Goal: Task Accomplishment & Management: Manage account settings

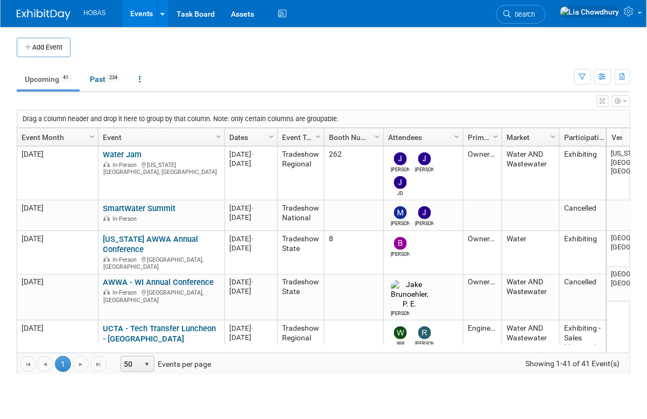
scroll to position [383, 0]
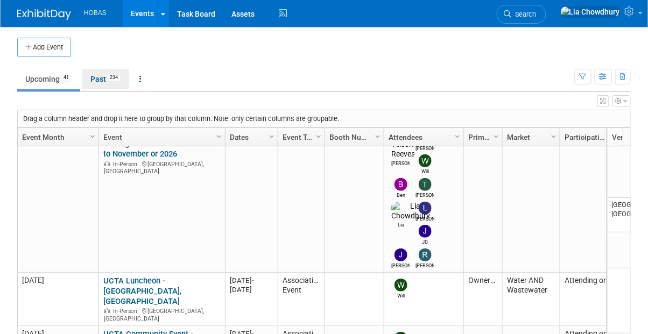
click at [106, 74] on link "Past 234" at bounding box center [105, 79] width 47 height 20
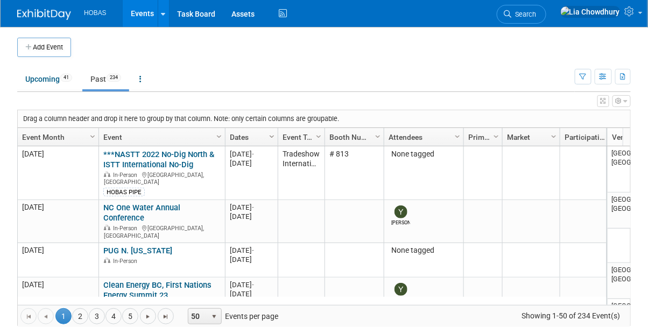
click at [275, 135] on span "Column Settings" at bounding box center [272, 136] width 9 height 9
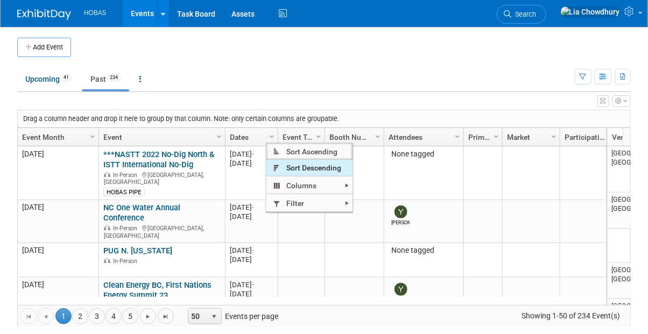
drag, startPoint x: 286, startPoint y: 154, endPoint x: 286, endPoint y: 164, distance: 9.7
click at [286, 164] on ul "Sort Ascending Sort Descending Columns Abstract Author Abstract Submission Conf…" at bounding box center [309, 177] width 86 height 69
click at [286, 162] on span "Sort Descending" at bounding box center [309, 168] width 86 height 17
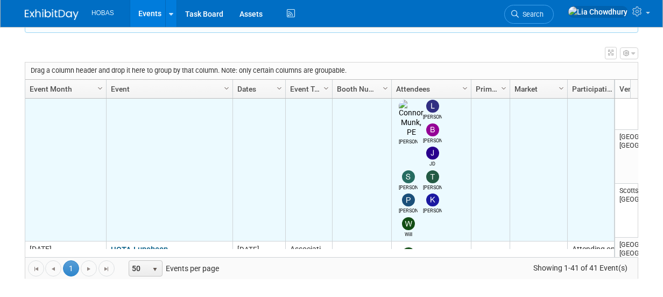
scroll to position [832, 0]
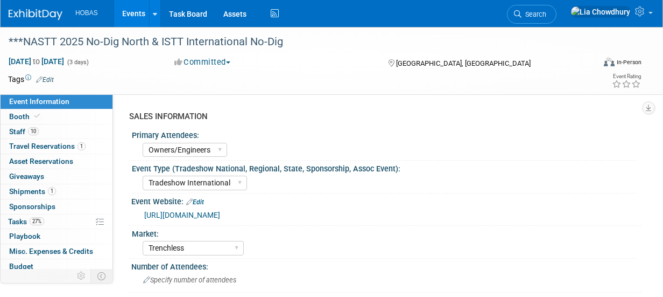
select select "Owners/Engineers"
select select "Tradeshow International"
select select "Trenchless"
select select "Exhibiting"
click at [25, 128] on span "Staff 10" at bounding box center [24, 131] width 30 height 9
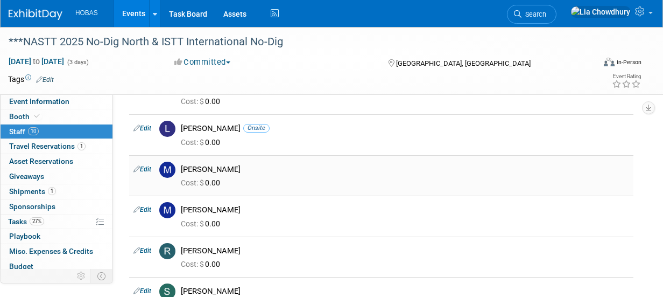
scroll to position [215, 0]
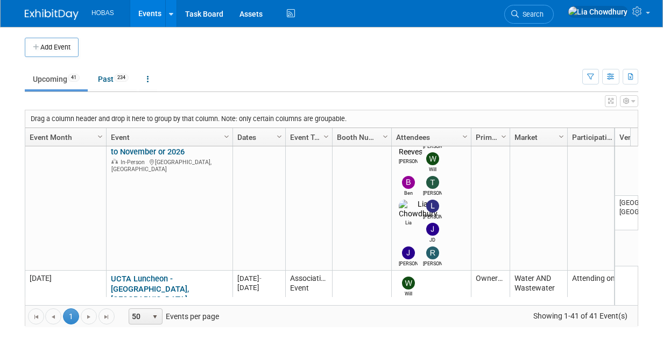
scroll to position [448, 0]
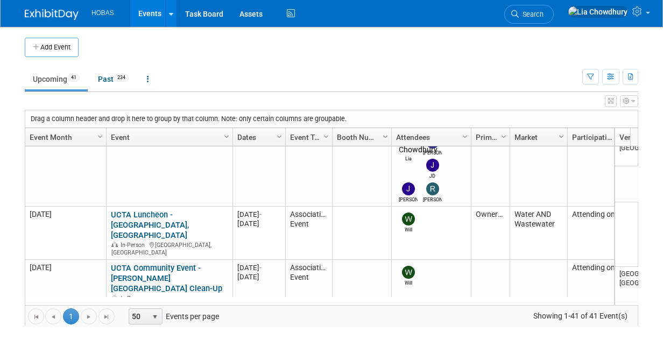
click at [165, 309] on link "UCTA North [US_STATE] Clay Shoot" at bounding box center [162, 319] width 103 height 20
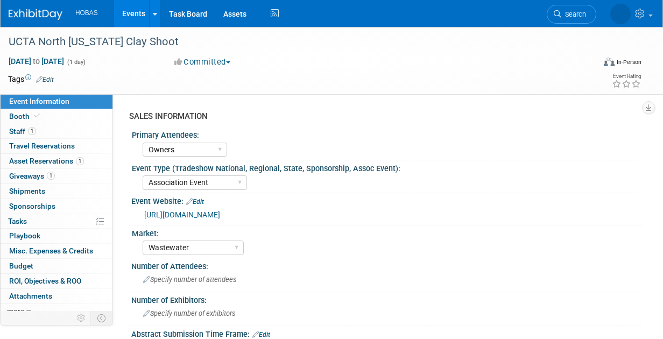
select select "Owners"
select select "Association Event"
select select "Wastewater"
select select "Exhibiting - Sales Managed - Minimal Marketing Involvement"
click at [213, 215] on link "[URL][DOMAIN_NAME]" at bounding box center [182, 214] width 76 height 9
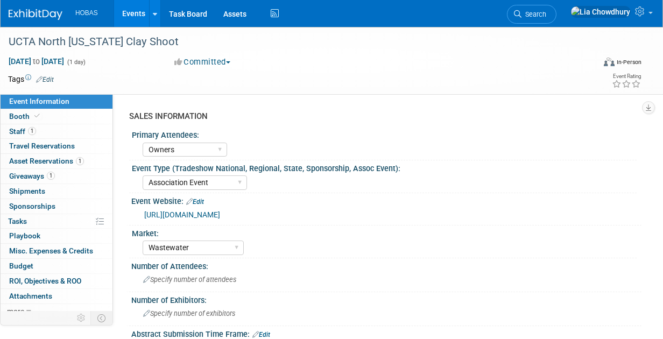
click at [41, 204] on span "Sponsorships 0" at bounding box center [32, 206] width 46 height 9
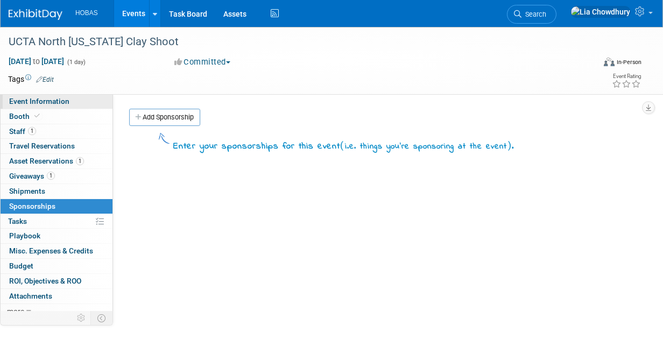
click at [32, 108] on link "Event Information" at bounding box center [57, 101] width 112 height 15
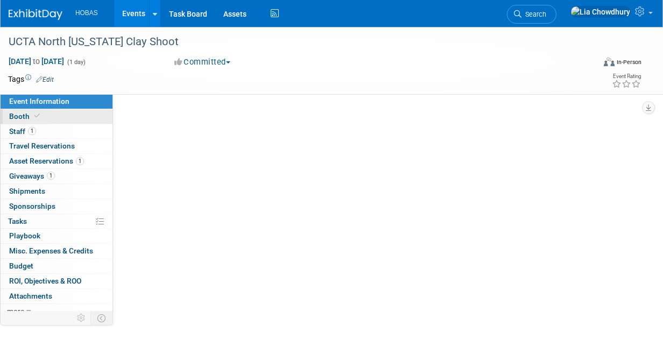
select select "Owners"
select select "Association Event"
select select "Wastewater"
select select "Exhibiting - Sales Managed - Minimal Marketing Involvement"
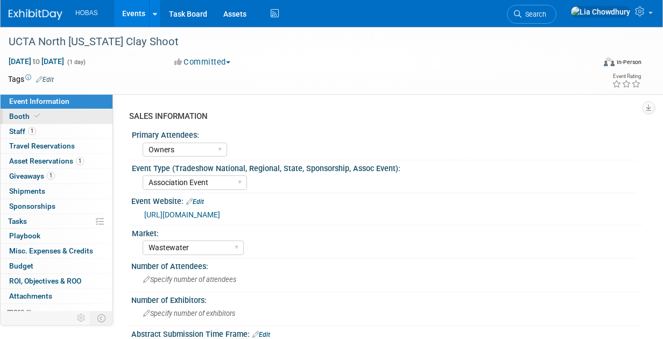
click at [26, 112] on span "Booth" at bounding box center [25, 116] width 33 height 9
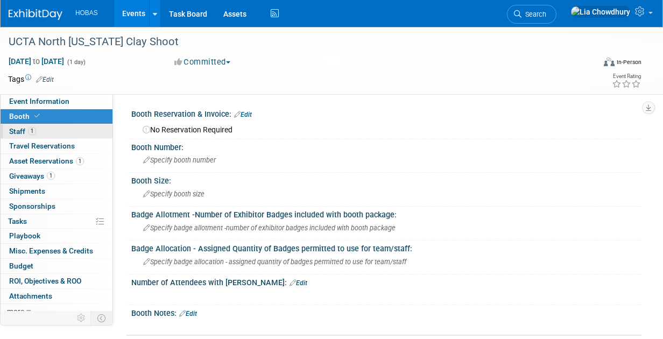
click at [30, 128] on span "1" at bounding box center [32, 131] width 8 height 8
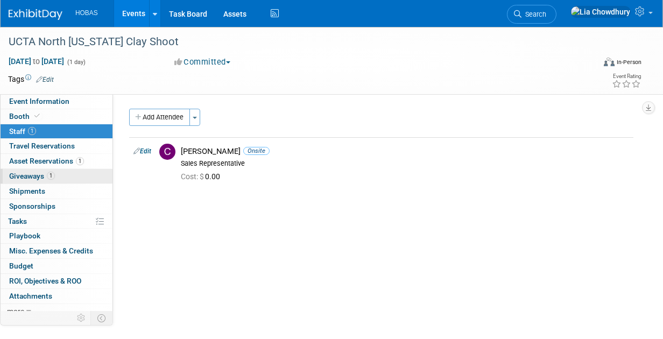
click at [41, 177] on span "Giveaways 1" at bounding box center [32, 176] width 46 height 9
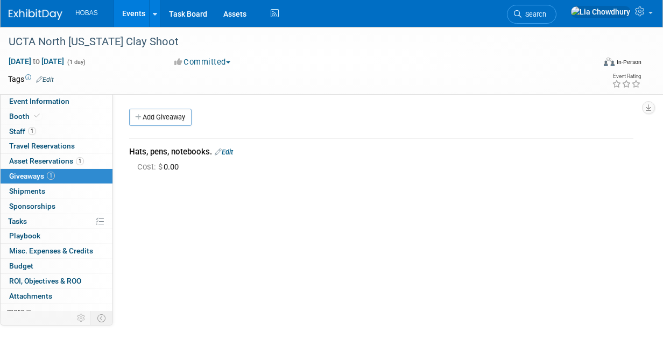
click at [227, 152] on link "Edit" at bounding box center [224, 152] width 18 height 8
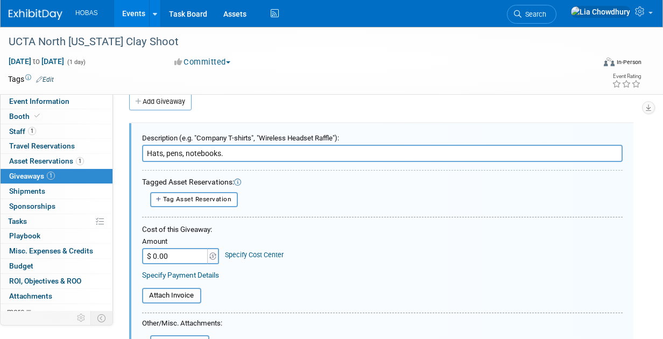
click at [145, 151] on input "Hats, pens, notebooks." at bounding box center [382, 153] width 481 height 17
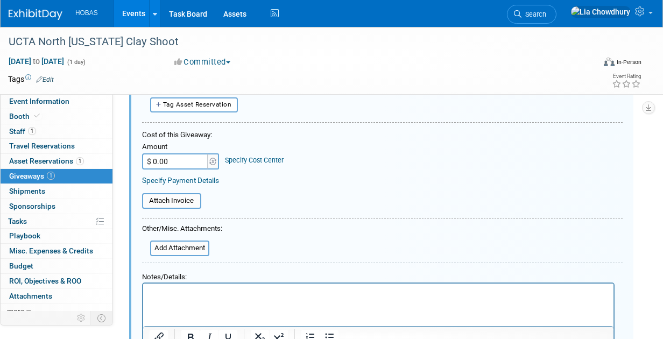
scroll to position [231, 0]
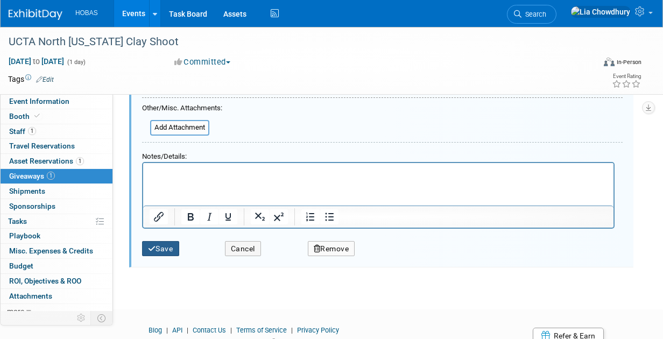
type input "Cancel - Cole will use what he has."
click at [161, 247] on button "Save" at bounding box center [160, 249] width 37 height 16
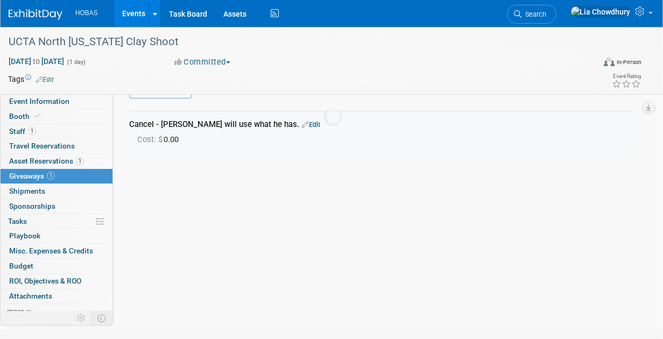
scroll to position [16, 0]
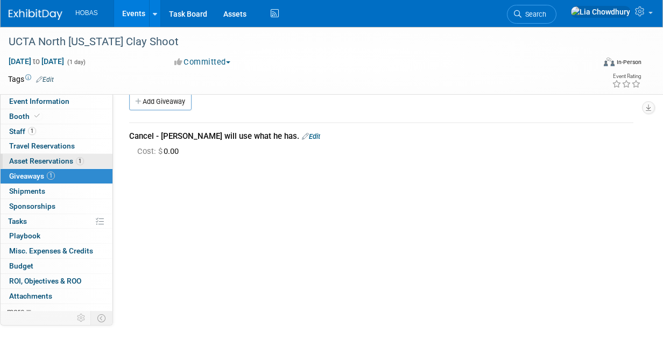
click at [50, 164] on span "Asset Reservations 1" at bounding box center [46, 161] width 75 height 9
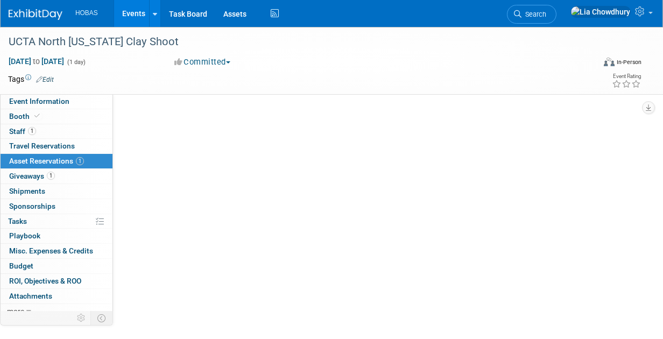
scroll to position [0, 0]
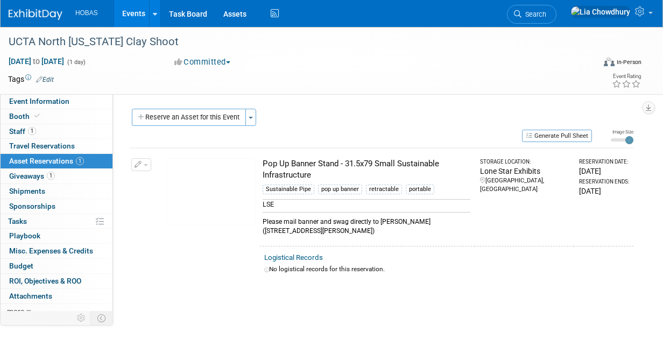
click at [145, 162] on button "button" at bounding box center [141, 164] width 20 height 13
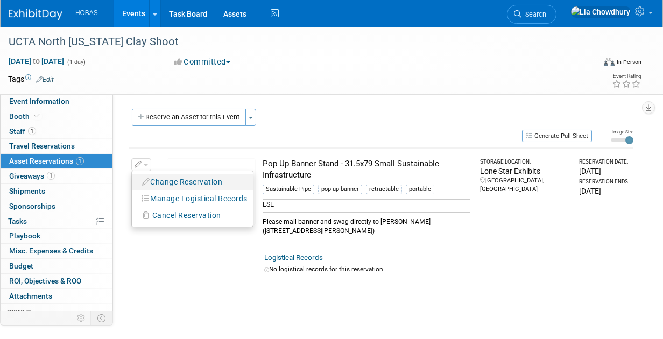
click at [161, 184] on button "Change Reservation" at bounding box center [182, 182] width 91 height 15
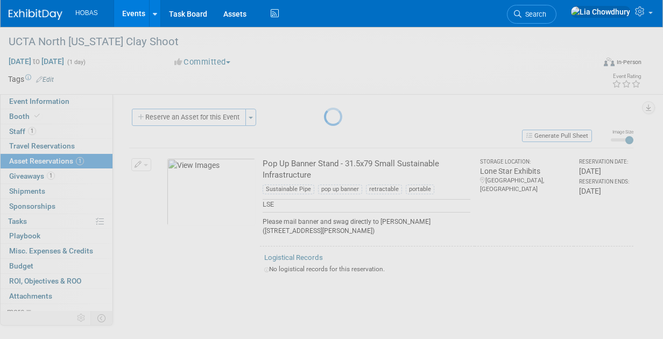
select select "8"
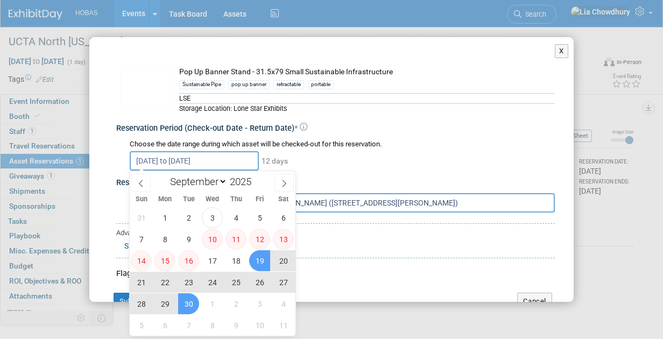
click at [177, 164] on input "Sep 19, 2025 to Sep 30, 2025" at bounding box center [194, 160] width 129 height 19
click at [555, 54] on button "X" at bounding box center [561, 51] width 13 height 14
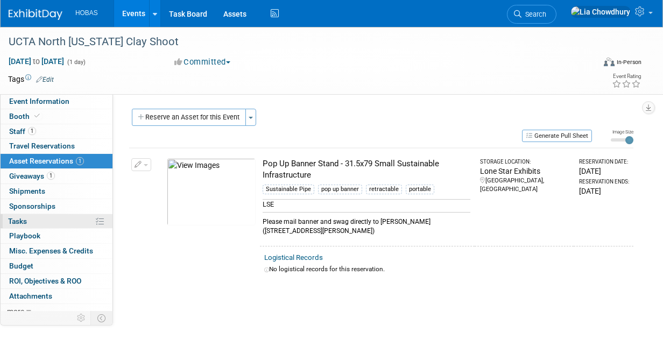
click at [26, 217] on span "Tasks 0%" at bounding box center [17, 221] width 19 height 9
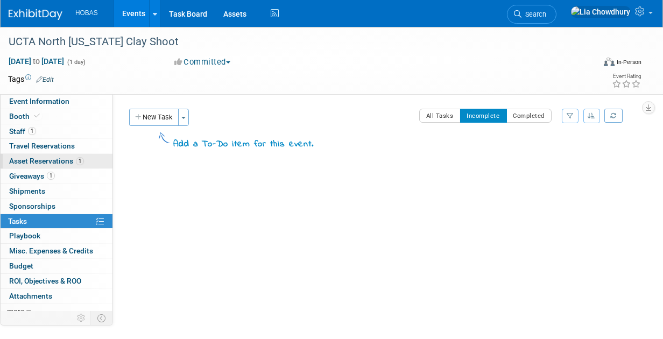
click at [19, 161] on span "Asset Reservations 1" at bounding box center [46, 161] width 75 height 9
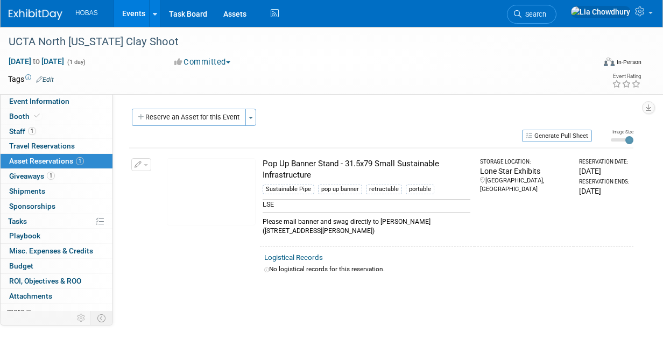
drag, startPoint x: 360, startPoint y: 233, endPoint x: 259, endPoint y: 219, distance: 101.6
click at [260, 219] on td "Pop Up Banner Stand - 31.5x79 Small Sustainable Infrastructure Sustainable Pipe…" at bounding box center [367, 197] width 215 height 98
copy div "Please mail banner and swag directly to Cole Grinnell (813 Lockwood Drive, Rich…"
click at [31, 217] on link "0% Tasks 0%" at bounding box center [57, 221] width 112 height 15
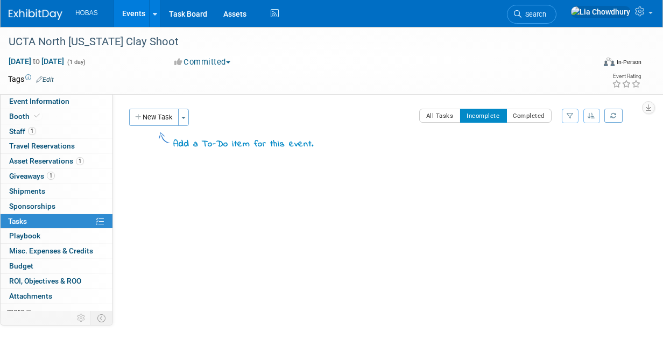
click at [161, 115] on button "New Task" at bounding box center [154, 117] width 50 height 17
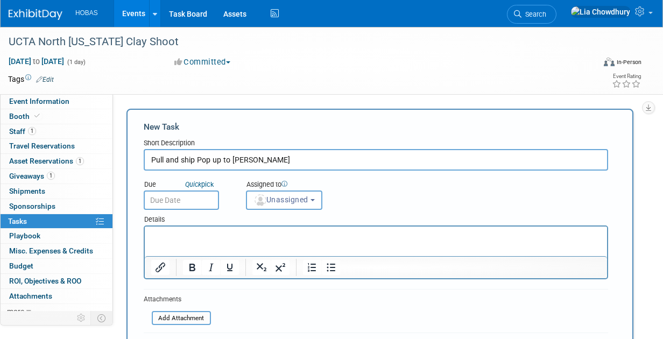
type input "Pull and ship Pop up to Cole"
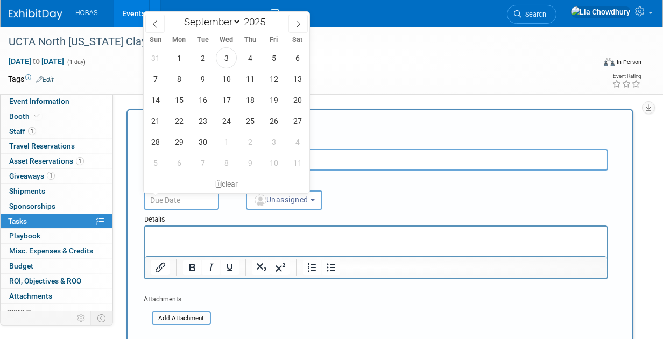
click at [177, 208] on input "text" at bounding box center [181, 200] width 75 height 19
drag, startPoint x: 306, startPoint y: 490, endPoint x: 181, endPoint y: 249, distance: 271.8
click at [180, 242] on html at bounding box center [376, 234] width 462 height 15
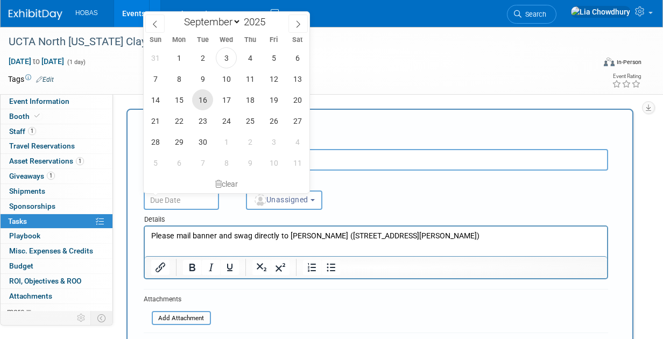
click at [207, 100] on span "16" at bounding box center [202, 99] width 21 height 21
type input "Sep 16, 2025"
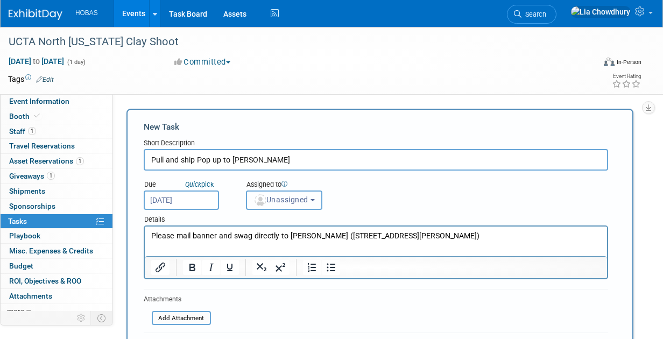
click at [271, 204] on button "Unassigned" at bounding box center [284, 200] width 76 height 19
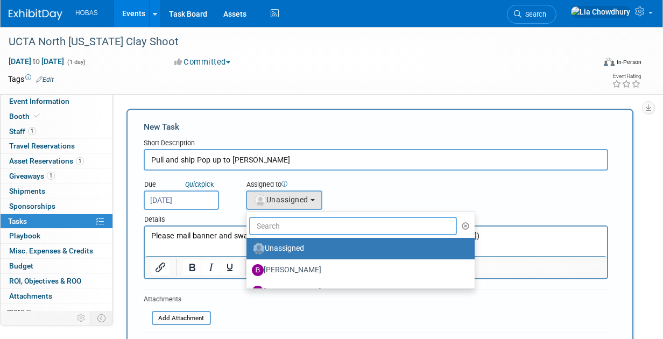
click at [274, 229] on input "text" at bounding box center [353, 226] width 208 height 18
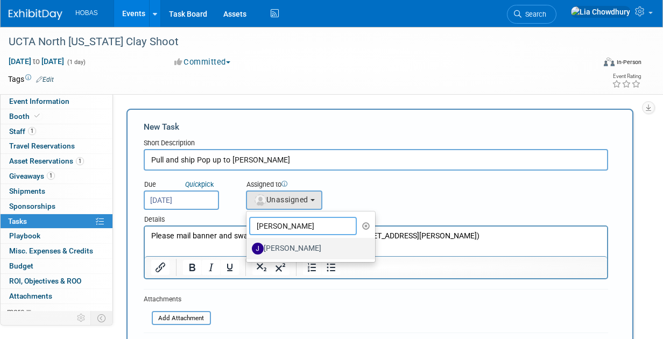
type input "jennif"
click at [281, 249] on label "Jennifer Jensen" at bounding box center [308, 248] width 113 height 17
click at [248, 249] on input "Jennifer Jensen" at bounding box center [244, 247] width 7 height 7
select select "d0f6870d-8247-47d5-b283-9857073d2f42"
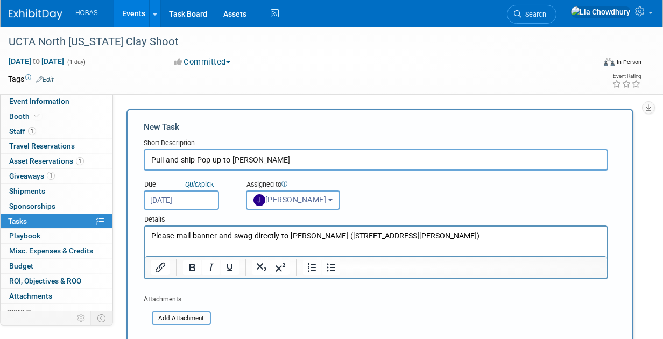
scroll to position [54, 0]
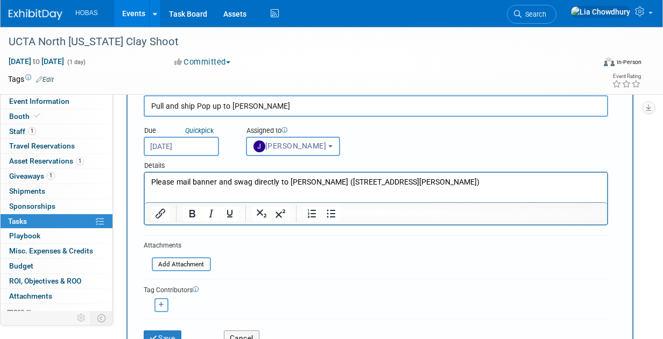
click at [162, 299] on button "button" at bounding box center [161, 305] width 14 height 14
select select
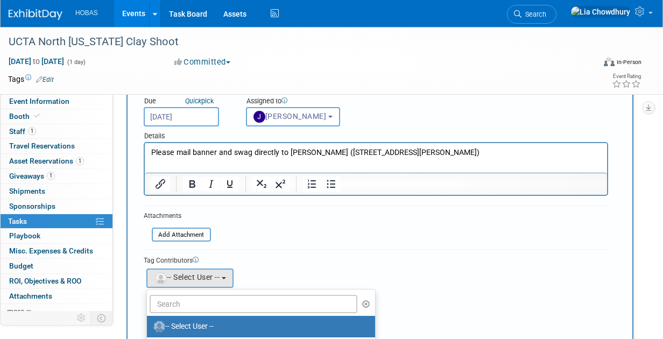
scroll to position [108, 0]
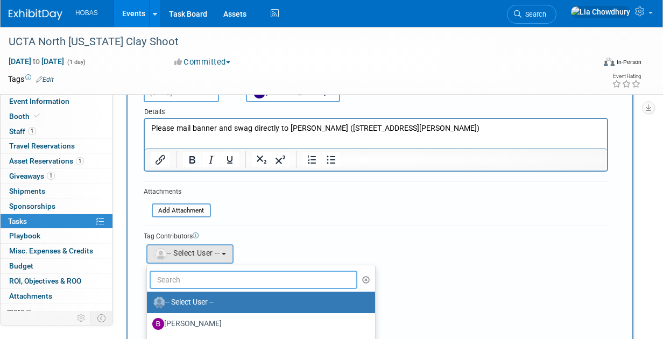
click at [178, 278] on input "text" at bounding box center [254, 280] width 208 height 18
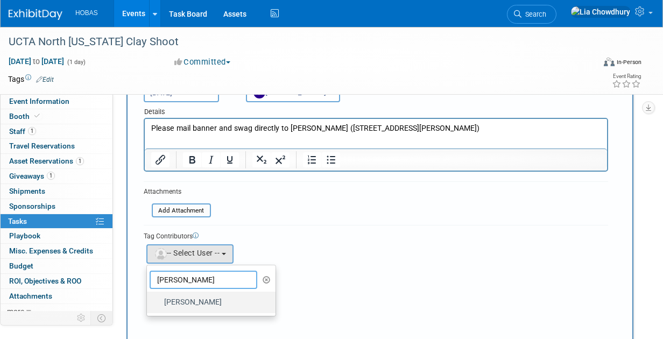
type input "jody"
click at [198, 303] on label "Jody Valentino" at bounding box center [208, 302] width 113 height 17
click at [149, 303] on input "Jody Valentino" at bounding box center [145, 301] width 7 height 7
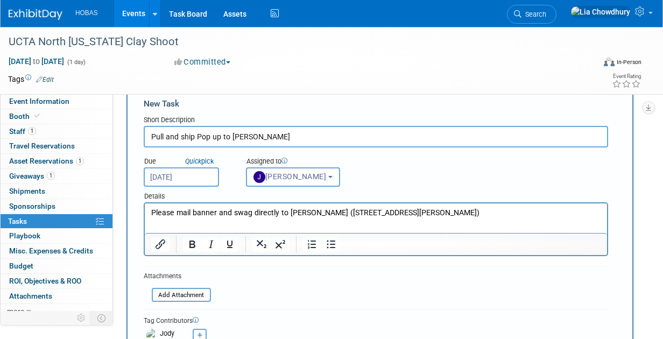
scroll to position [0, 0]
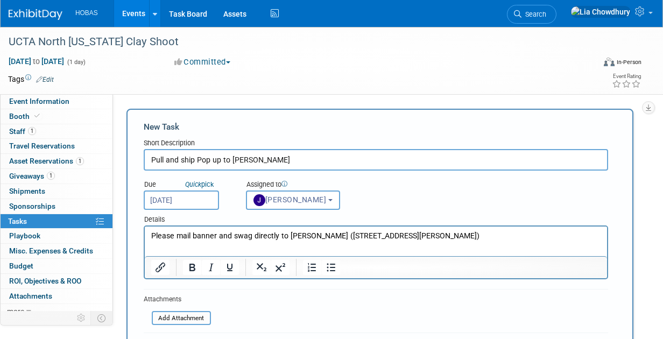
click at [221, 241] on p "Please mail banner and swag directly to Cole Grinnell (813 Lockwood Drive, Rich…" at bounding box center [376, 236] width 450 height 11
drag, startPoint x: 220, startPoint y: 236, endPoint x: 275, endPoint y: 231, distance: 54.5
click at [275, 231] on p "Please mail banner and swag directly to Cole Grinnell (813 Lockwood Drive, Rich…" at bounding box center [376, 236] width 450 height 11
click at [440, 237] on p "Please mail banner to Cole Grinnell (813 Lockwood Drive, Richardson, TX, 75080)" at bounding box center [376, 236] width 450 height 11
click at [273, 159] on input "Pull and ship Pop up to Cole" at bounding box center [376, 160] width 465 height 22
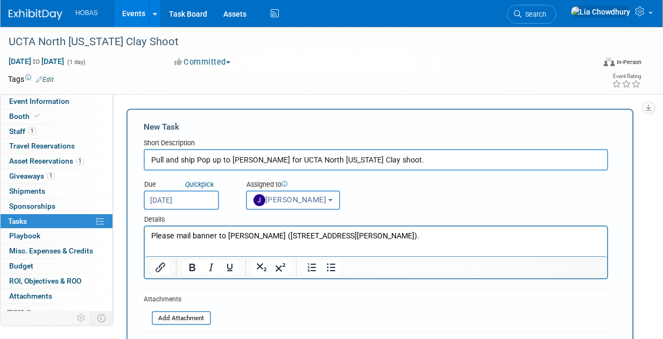
type input "Pull and ship Pop up to Cole for UCTA North Texas Clay shoot."
click at [440, 235] on p "Please mail banner to Cole Grinnell (813 Lockwood Drive, Richardson, TX, 75080)." at bounding box center [376, 236] width 450 height 11
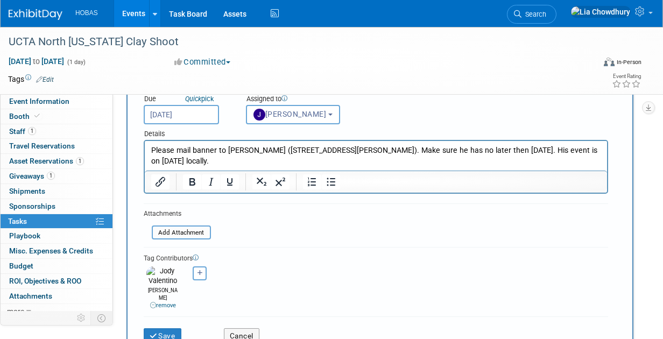
scroll to position [108, 0]
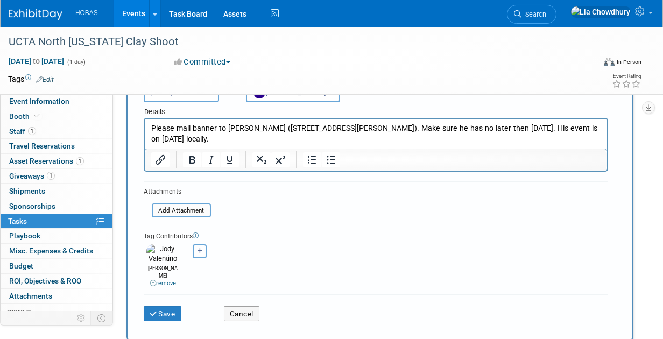
click at [206, 255] on button "button" at bounding box center [200, 251] width 14 height 14
select select
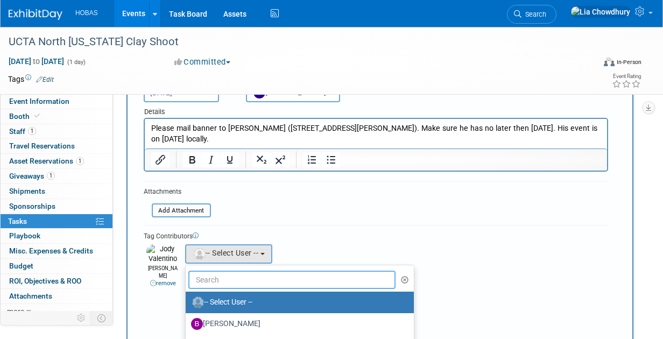
click at [257, 279] on input "text" at bounding box center [292, 280] width 208 height 18
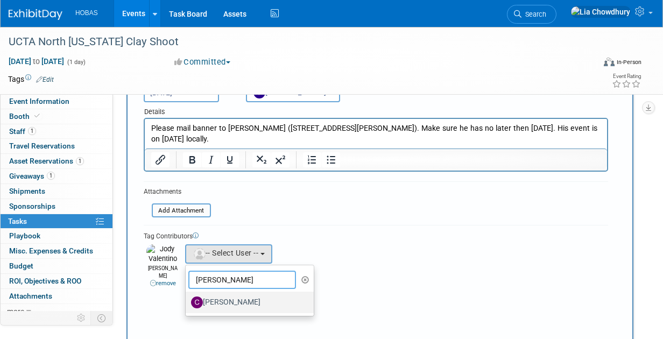
type input "cole"
click at [240, 300] on label "Cole Grinnell" at bounding box center [247, 302] width 113 height 17
click at [187, 300] on input "Cole Grinnell" at bounding box center [183, 301] width 7 height 7
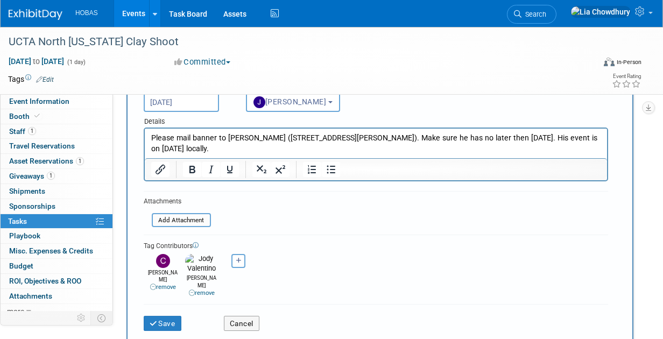
scroll to position [0, 0]
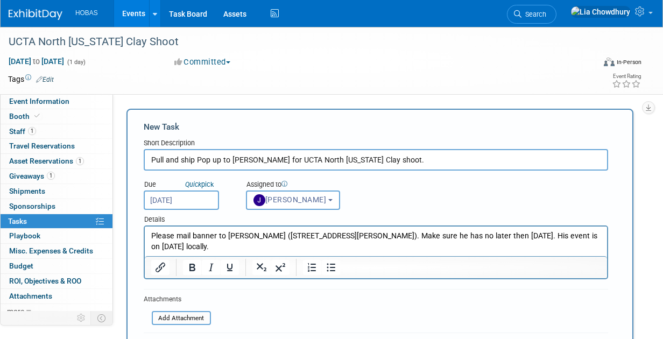
click at [577, 233] on p "Please mail banner to Cole Grinnell (813 Lockwood Drive, Richardson, TX, 75080)…" at bounding box center [376, 242] width 450 height 22
click at [205, 233] on p "Please mail banner to Cole Grinnell (813 Lockwood Drive, Richardson, TX, 75080)…" at bounding box center [376, 242] width 450 height 22
drag, startPoint x: 190, startPoint y: 233, endPoint x: 196, endPoint y: 231, distance: 6.7
click at [191, 233] on p "Please mail banner to Cole Grinnell (813 Lockwood Drive, Richardson, TX, 75080)…" at bounding box center [376, 242] width 450 height 22
click at [515, 236] on p "Please mail pop-up banner to Cole Grinnell (813 Lockwood Drive, Richardson, TX,…" at bounding box center [376, 242] width 450 height 22
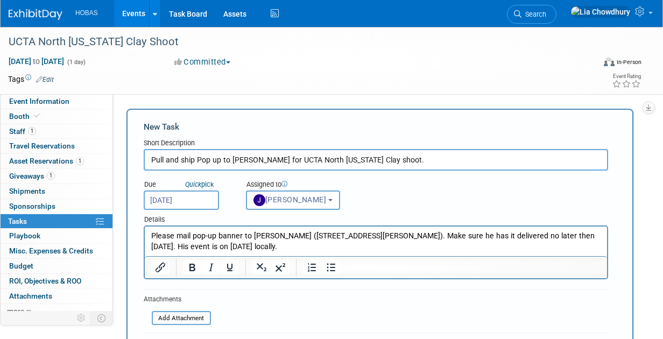
click at [390, 244] on p "Please mail pop-up banner to Cole Grinnell (813 Lockwood Drive, Richardson, TX,…" at bounding box center [376, 242] width 450 height 22
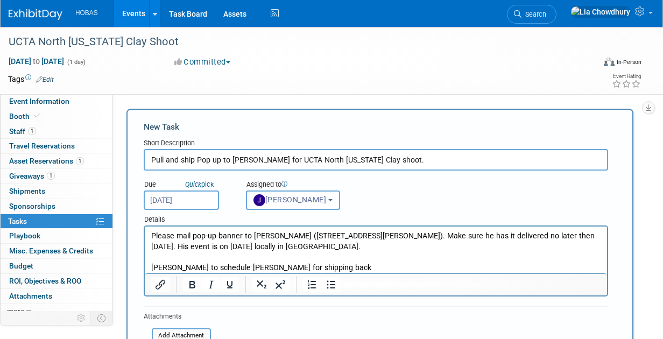
click at [208, 269] on p "Cole to schedule Jody for shipping back" at bounding box center [376, 268] width 450 height 11
click at [316, 269] on p "Cole to schedule with Jody for shipping back" at bounding box center [376, 268] width 450 height 11
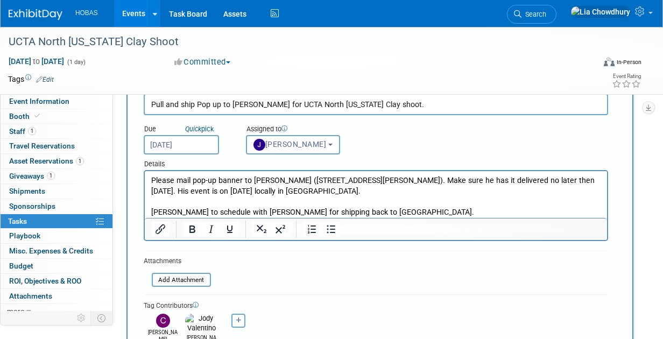
scroll to position [161, 0]
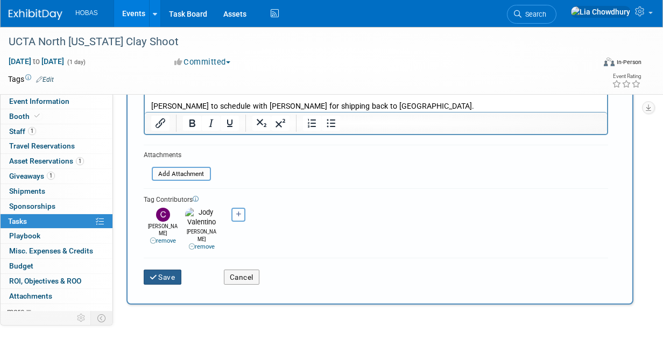
click at [162, 270] on button "Save" at bounding box center [163, 277] width 38 height 15
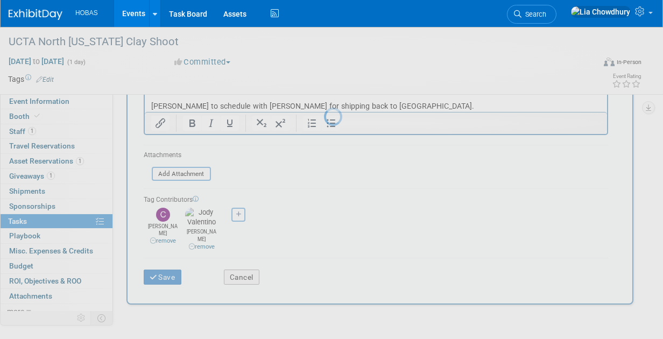
scroll to position [0, 0]
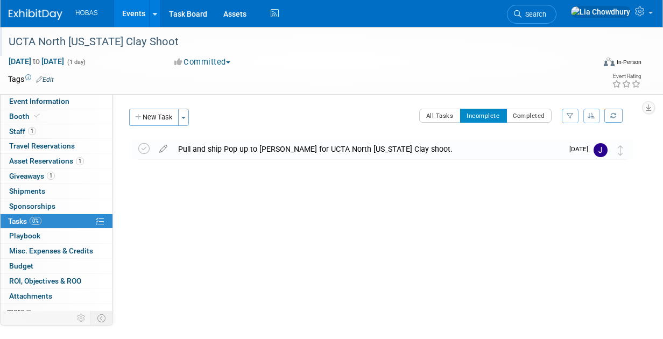
click at [106, 41] on div "UCTA North [US_STATE] Clay Shoot" at bounding box center [296, 41] width 582 height 19
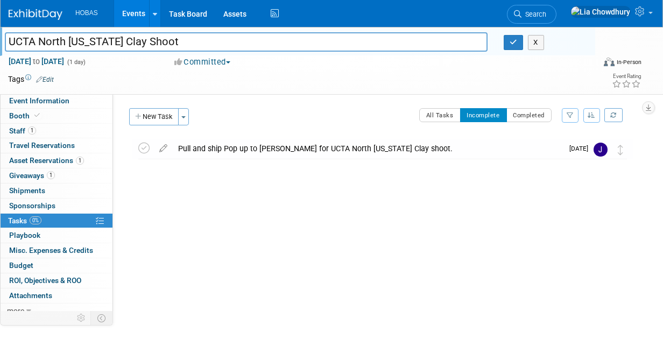
click at [106, 41] on input "UCTA North [US_STATE] Clay Shoot" at bounding box center [246, 41] width 483 height 19
click at [144, 115] on button "New Task" at bounding box center [154, 116] width 50 height 17
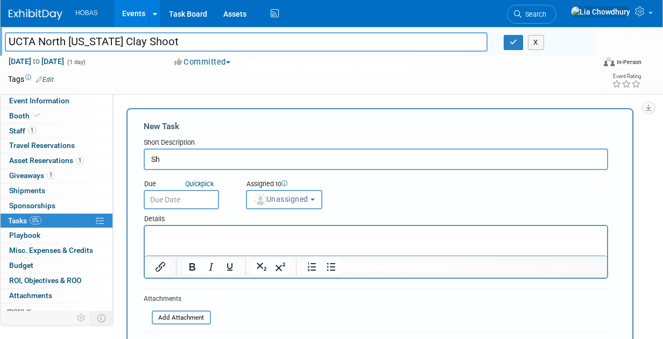
type input "S"
type input "Pick up pop up to ship back to LSE from Cole"
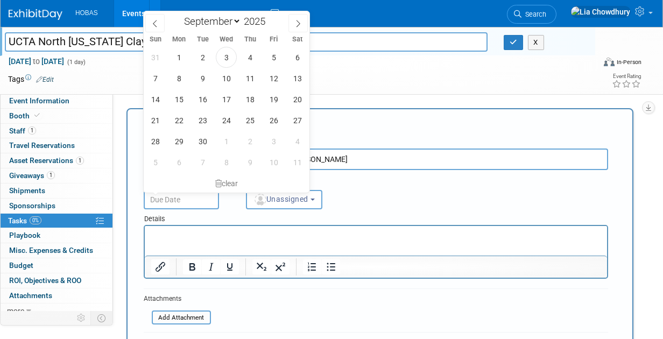
click at [177, 200] on input "text" at bounding box center [181, 199] width 75 height 19
click at [181, 139] on span "29" at bounding box center [178, 141] width 21 height 21
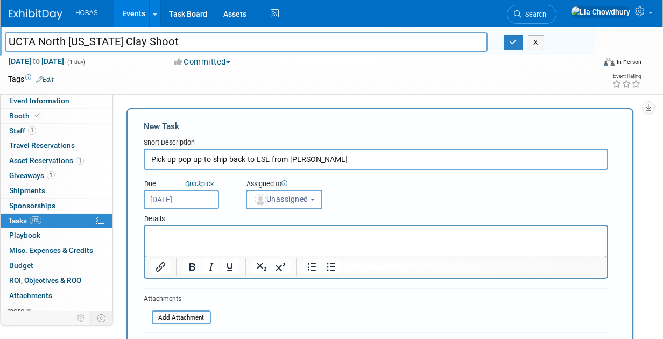
click at [189, 205] on input "Sep 29, 2025" at bounding box center [181, 199] width 75 height 19
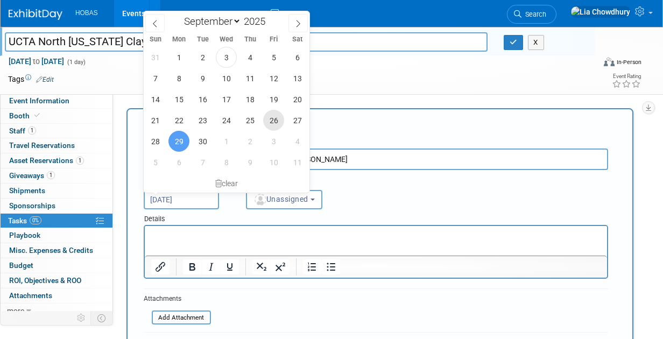
click at [276, 122] on span "26" at bounding box center [273, 120] width 21 height 21
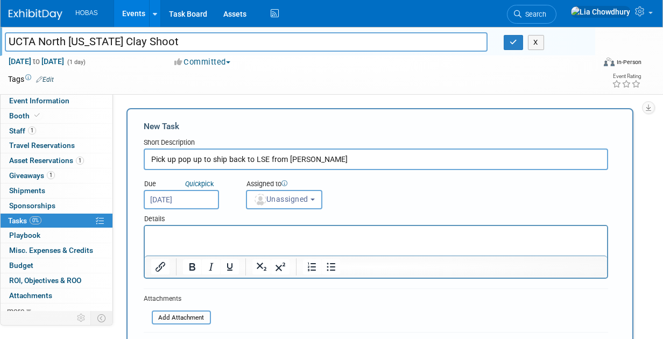
click at [170, 200] on input "[DATE]" at bounding box center [181, 199] width 75 height 19
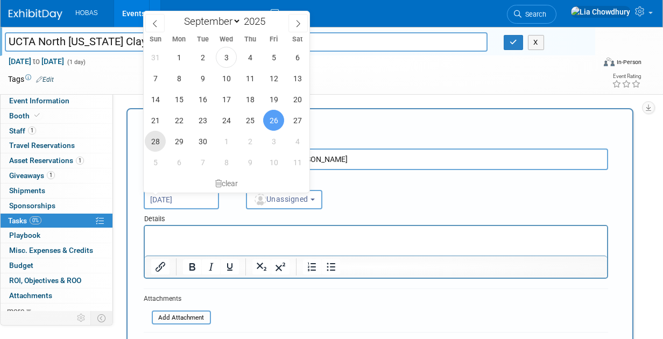
click at [153, 137] on span "28" at bounding box center [155, 141] width 21 height 21
type input "Sep 28, 2025"
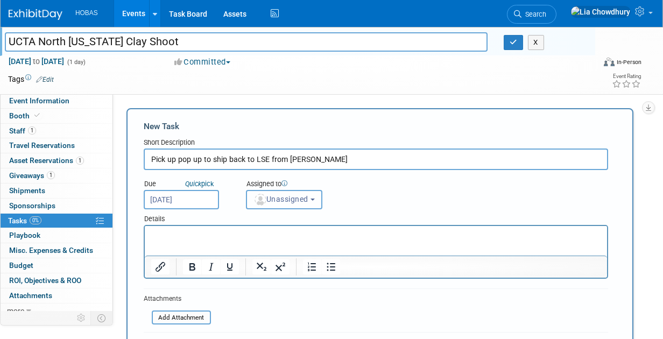
click at [282, 197] on span "Unassigned" at bounding box center [281, 199] width 55 height 9
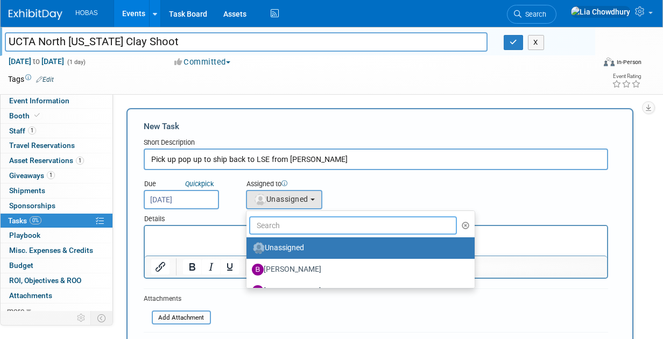
click at [291, 225] on input "text" at bounding box center [353, 225] width 208 height 18
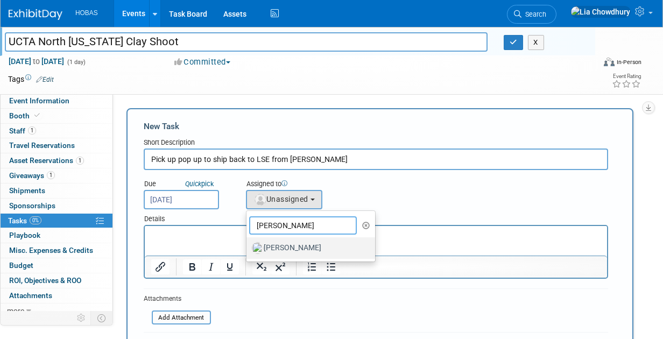
type input "jody"
drag, startPoint x: 141, startPoint y: 26, endPoint x: 285, endPoint y: 252, distance: 268.2
click at [285, 252] on label "Jody Valentino" at bounding box center [308, 248] width 113 height 17
click at [248, 250] on input "Jody Valentino" at bounding box center [244, 246] width 7 height 7
select select "e913640b-42e4-4635-b842-a8d9356baec7"
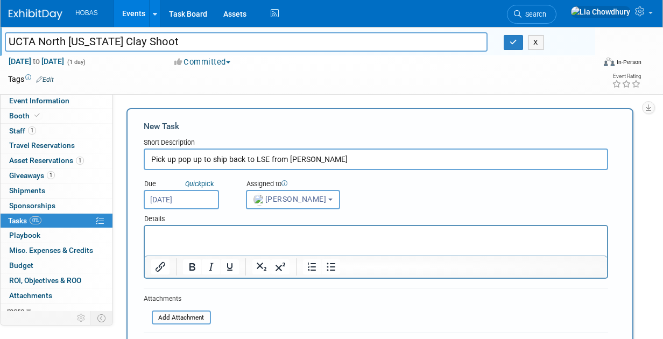
click at [240, 230] on p "Rich Text Area. Press ALT-0 for help." at bounding box center [376, 235] width 450 height 11
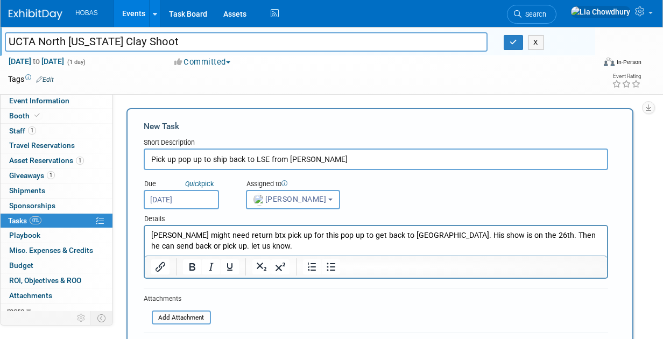
click at [556, 236] on p "Cole might need return btx pick up for this pop up to get back to LSE. His show…" at bounding box center [376, 241] width 450 height 22
drag, startPoint x: 467, startPoint y: 236, endPoint x: 498, endPoint y: 231, distance: 31.6
click at [497, 249] on p "Cole might need return btx pick up for this pop up to get back to LSE. His show…" at bounding box center [376, 241] width 450 height 22
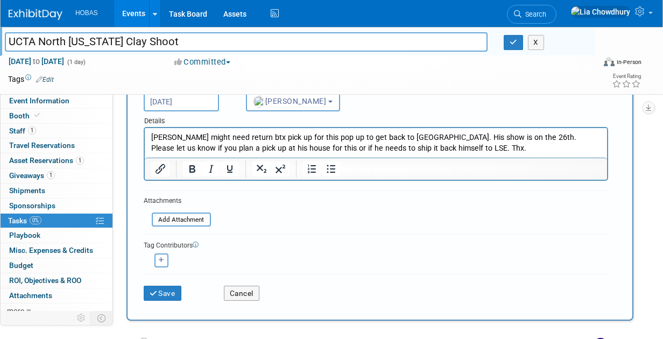
scroll to position [108, 0]
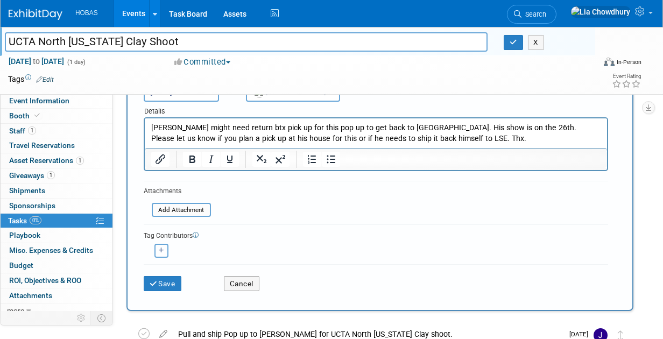
click at [164, 249] on button "button" at bounding box center [161, 251] width 14 height 14
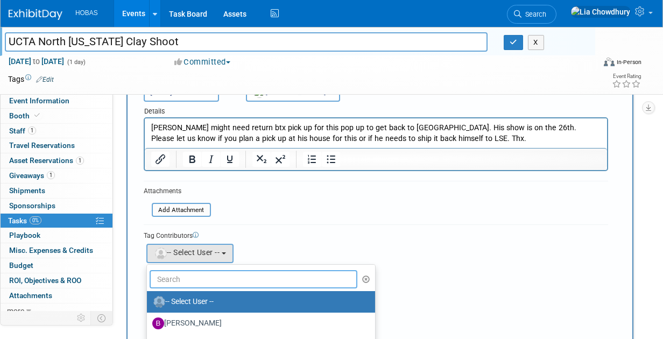
click at [184, 277] on input "text" at bounding box center [254, 279] width 208 height 18
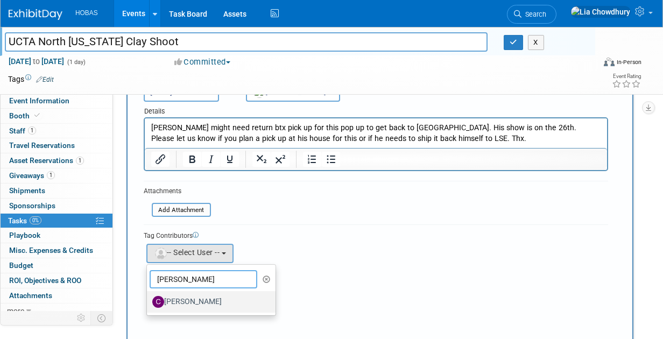
type input "cole"
click at [186, 308] on label "Cole Grinnell" at bounding box center [208, 301] width 113 height 17
click at [149, 304] on input "Cole Grinnell" at bounding box center [145, 300] width 7 height 7
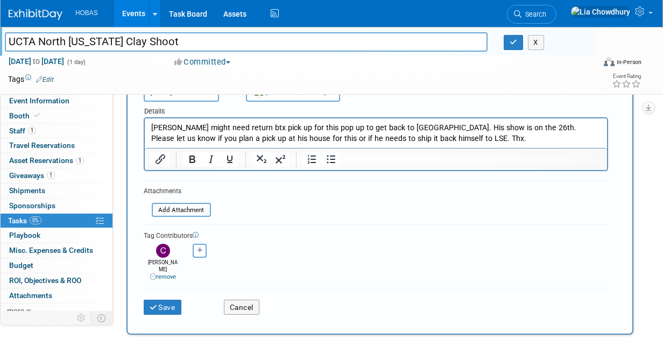
scroll to position [0, 0]
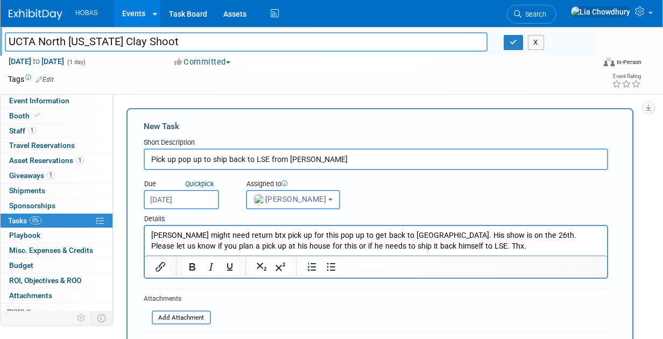
click at [180, 198] on input "Sep 28, 2025" at bounding box center [181, 199] width 75 height 19
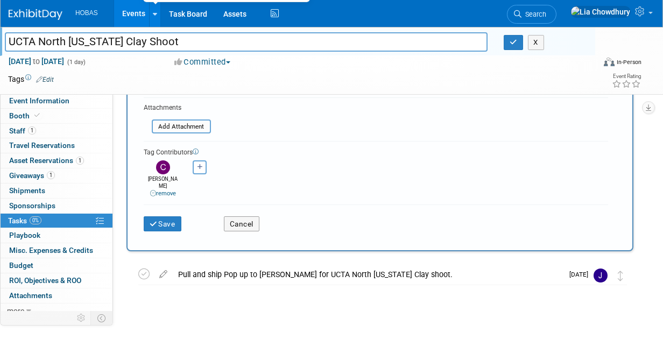
scroll to position [64, 0]
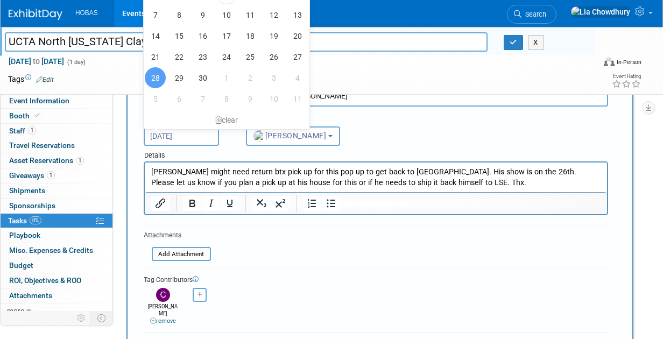
click at [192, 136] on input "Sep 28, 2025" at bounding box center [181, 136] width 75 height 19
click at [279, 59] on span "26" at bounding box center [273, 56] width 21 height 21
type input "[DATE]"
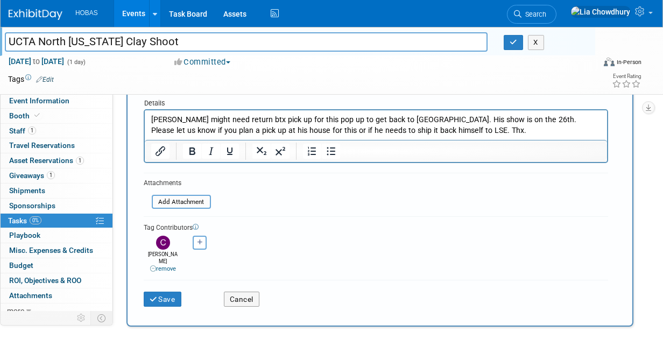
scroll to position [225, 0]
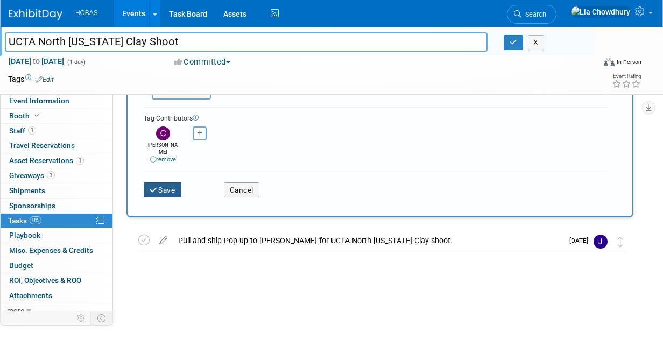
click at [162, 182] on button "Save" at bounding box center [163, 189] width 38 height 15
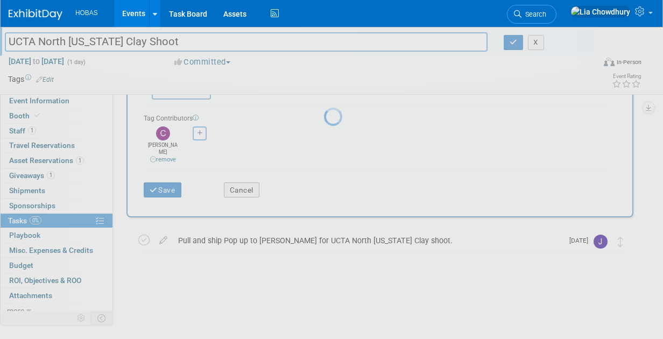
scroll to position [0, 0]
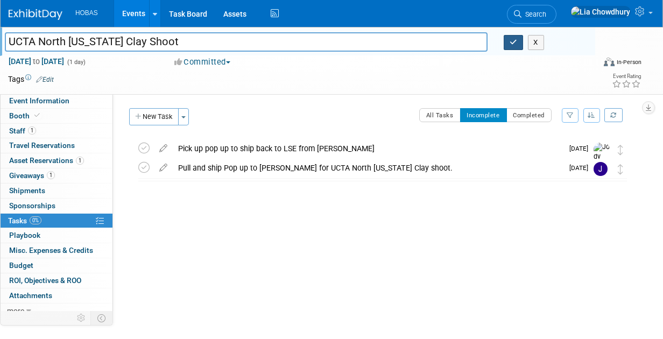
click at [508, 40] on button "button" at bounding box center [513, 42] width 19 height 15
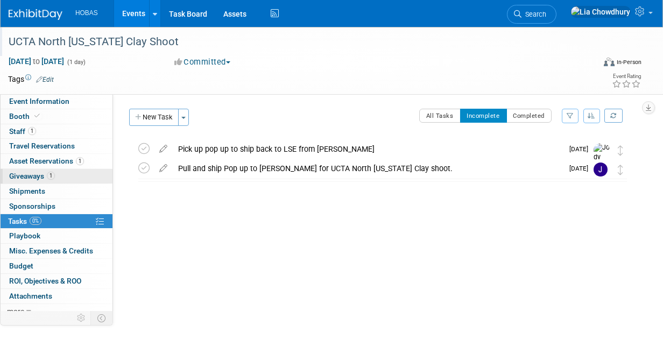
click at [37, 180] on link "1 Giveaways 1" at bounding box center [57, 176] width 112 height 15
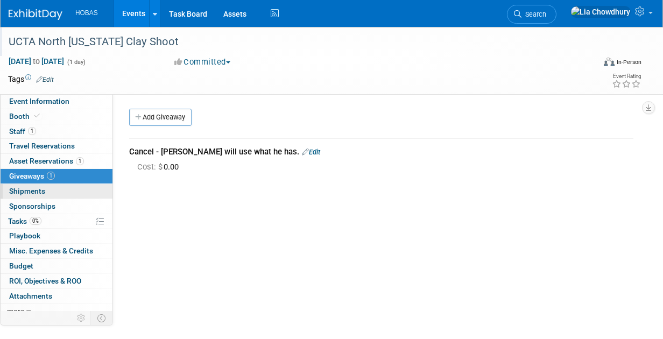
click at [37, 189] on span "Shipments 0" at bounding box center [27, 191] width 36 height 9
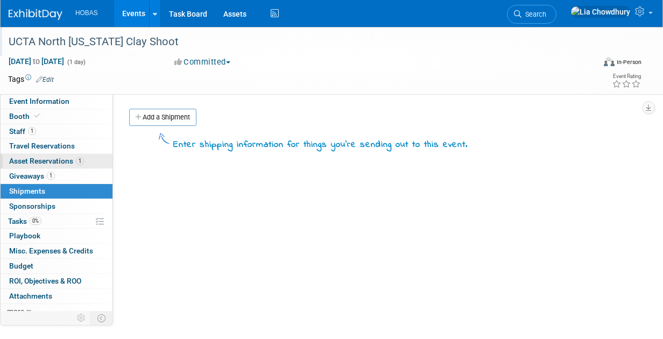
click at [36, 163] on span "Asset Reservations 1" at bounding box center [46, 161] width 75 height 9
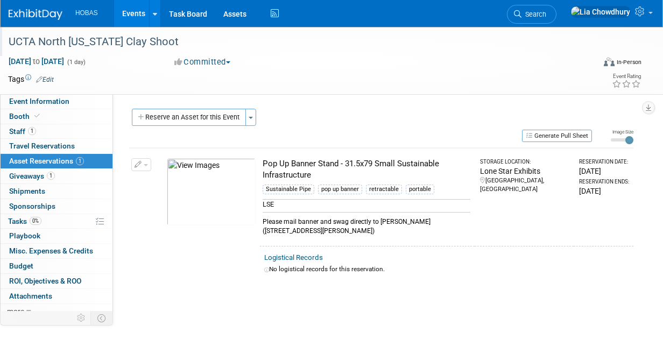
drag, startPoint x: 368, startPoint y: 234, endPoint x: 258, endPoint y: 219, distance: 110.8
click at [258, 219] on tr "Change Reservation Manage Logistical Records Cancel Reservation" at bounding box center [381, 197] width 504 height 98
copy tr "10045144-10714346-f9ffcc1a-5222-4aaf-ada2-42c6e2b273e8.jpg Pop Up Banner Stand …"
click at [32, 188] on span "Shipments 0" at bounding box center [27, 191] width 36 height 9
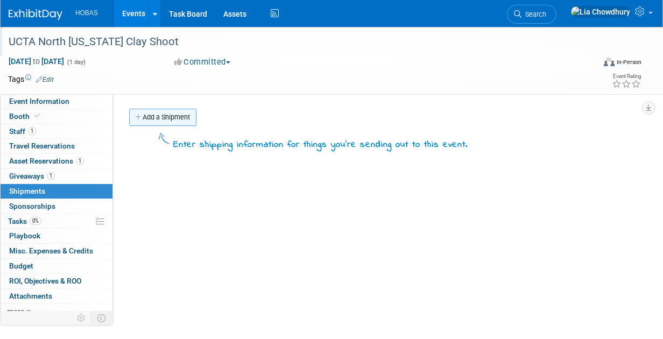
click at [170, 116] on link "Add a Shipment" at bounding box center [162, 117] width 67 height 17
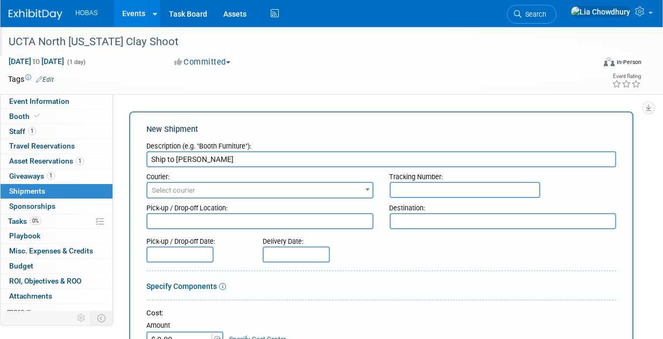
type input "Ship to Cole"
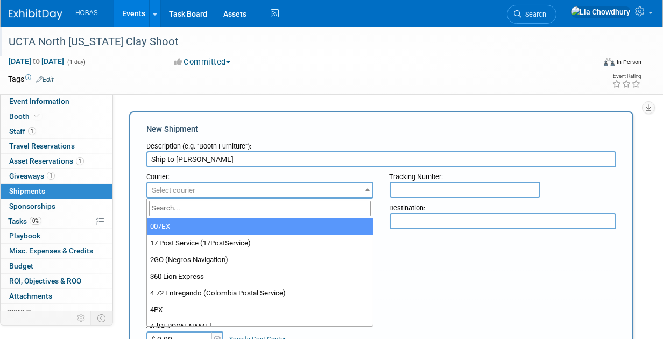
click at [209, 189] on span "Select courier" at bounding box center [260, 190] width 225 height 15
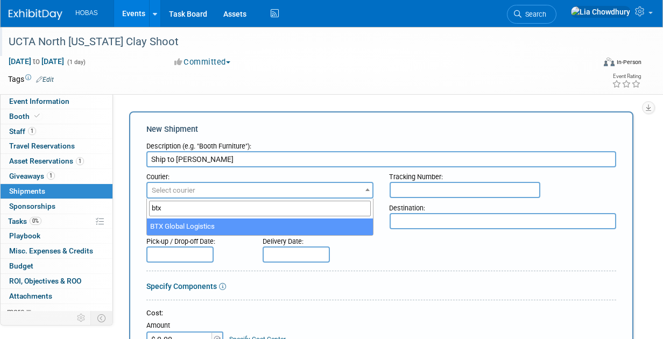
type input "btx"
select select "573"
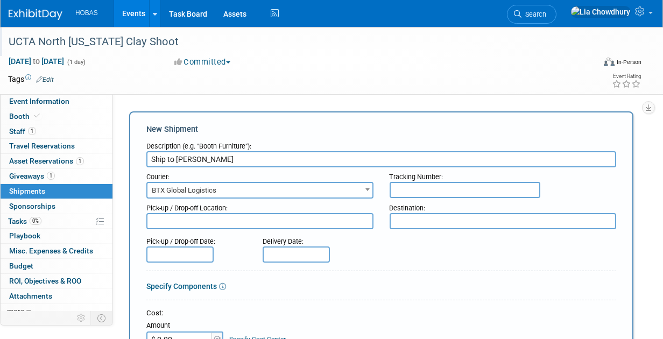
click at [412, 218] on textarea at bounding box center [503, 221] width 227 height 16
paste textarea "Pop Up Banner Stand - 31.5x79 Small Sustainable Infrastructure Sustainable Pipe…"
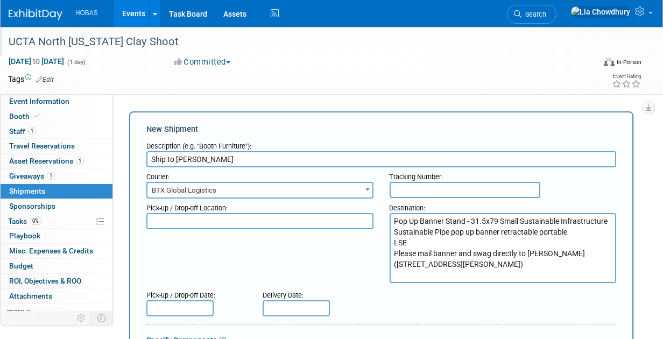
click at [531, 264] on textarea "Pop Up Banner Stand - 31.5x79 Small Sustainable Infrastructure Sustainable Pipe…" at bounding box center [503, 248] width 227 height 70
drag, startPoint x: 493, startPoint y: 264, endPoint x: 509, endPoint y: 263, distance: 16.7
click at [439, 258] on textarea "Pop Up Banner Stand - 31.5x79 Small Sustainable Infrastructure Sustainable Pipe…" at bounding box center [503, 248] width 227 height 70
drag, startPoint x: 528, startPoint y: 264, endPoint x: 280, endPoint y: 188, distance: 258.8
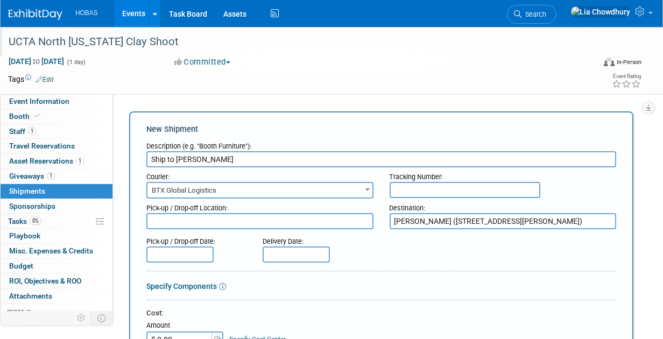
drag, startPoint x: 437, startPoint y: 219, endPoint x: 460, endPoint y: 217, distance: 23.2
click at [437, 218] on textarea "Cole Grinnell (813 Lockwood Drive, Richardson, TX, 75080)" at bounding box center [503, 221] width 227 height 16
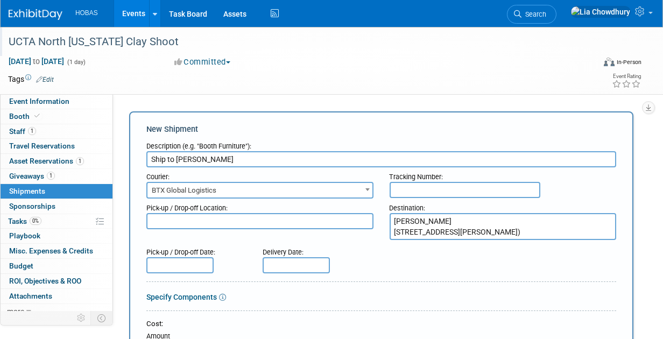
click at [467, 230] on textarea "Cole Grinnell 813 Lockwood Drive, Richardson, TX, 75080)" at bounding box center [503, 226] width 227 height 27
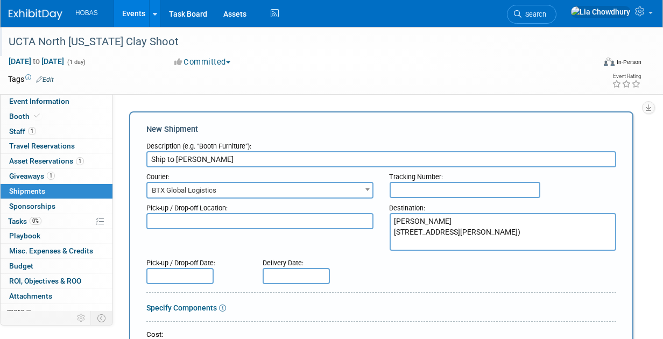
click at [473, 233] on textarea "Cole Grinnell 813 Lockwood Drive, Richardson, TX, 75080)" at bounding box center [503, 232] width 227 height 38
click at [484, 247] on textarea "Cole Grinnell 813 Lockwood Drive Richardson, TX, 75080)" at bounding box center [503, 232] width 227 height 38
type textarea "Cole Grinnell 813 Lockwood Drive Richardson, TX, 75080"
click at [181, 278] on input "text" at bounding box center [179, 276] width 67 height 16
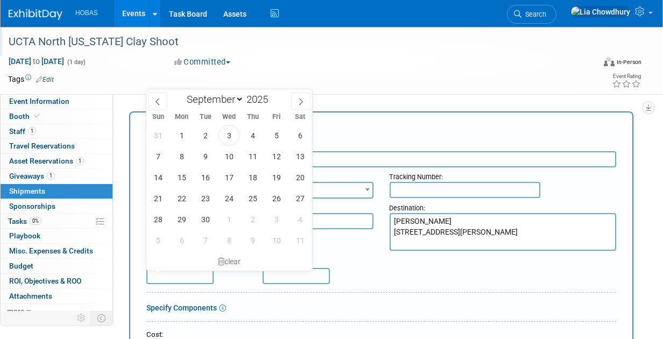
click at [414, 250] on textarea "Cole Grinnell 813 Lockwood Drive Richardson, TX, 75080" at bounding box center [503, 232] width 227 height 38
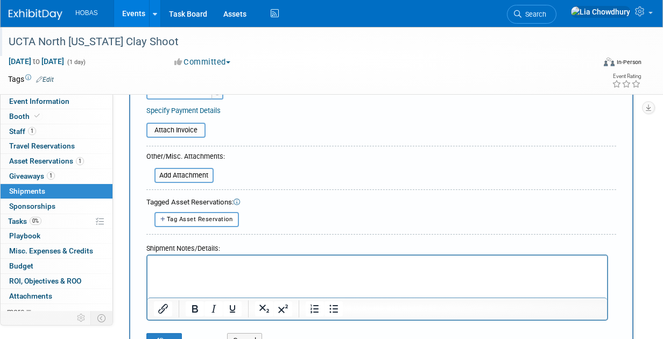
scroll to position [323, 0]
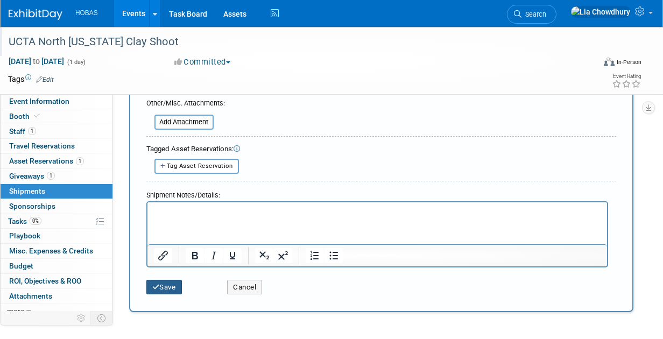
click at [162, 289] on button "Save" at bounding box center [164, 287] width 36 height 15
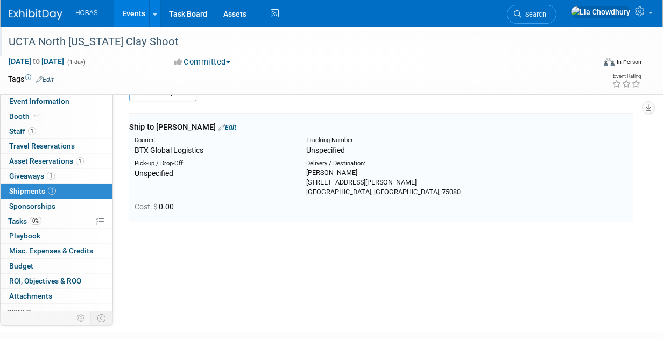
scroll to position [23, 0]
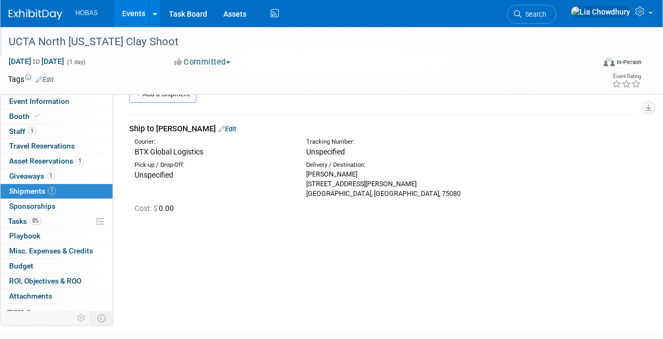
click at [219, 125] on link "Edit" at bounding box center [228, 129] width 18 height 8
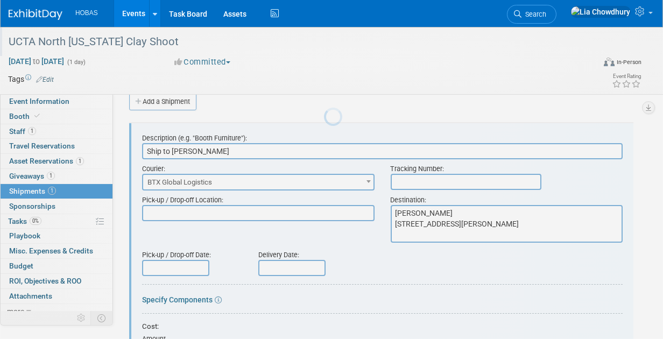
scroll to position [0, 0]
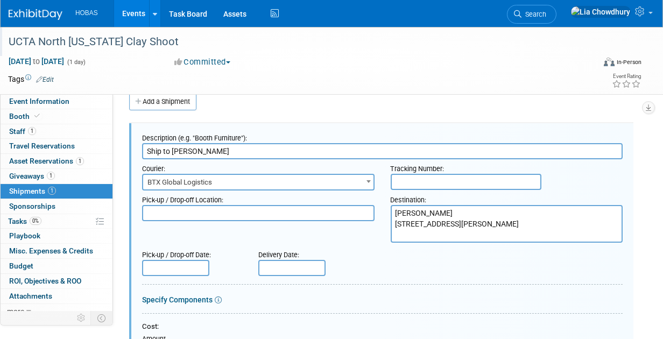
click at [240, 213] on textarea at bounding box center [258, 213] width 233 height 16
type textarea "LSE"
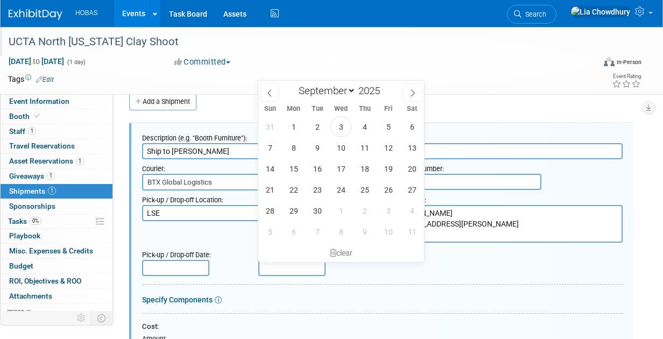
click at [286, 266] on input "text" at bounding box center [291, 268] width 67 height 16
click at [315, 185] on span "23" at bounding box center [317, 189] width 21 height 21
type input "Sep 23, 2025"
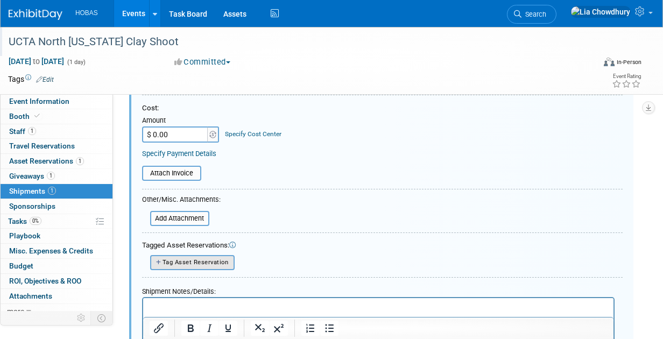
scroll to position [392, 0]
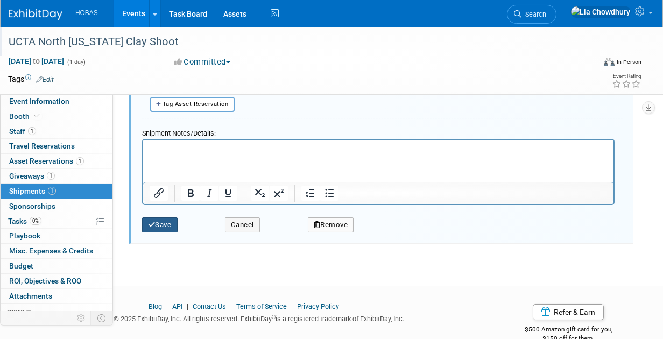
click at [175, 222] on button "Save" at bounding box center [160, 224] width 36 height 15
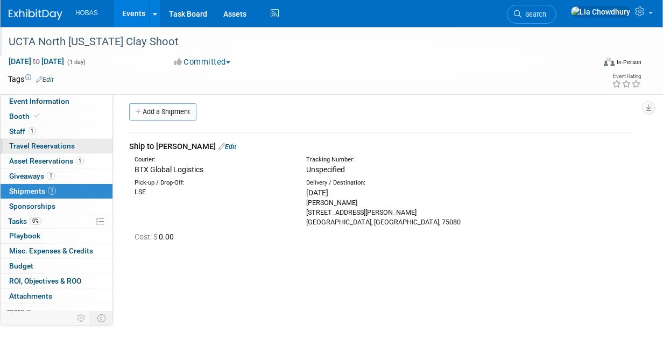
scroll to position [0, 0]
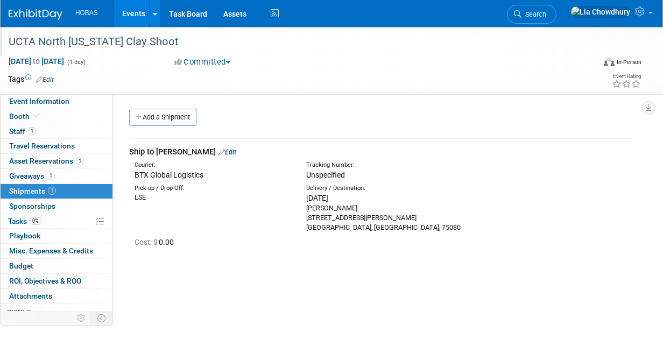
click at [136, 16] on link "Events" at bounding box center [133, 13] width 39 height 27
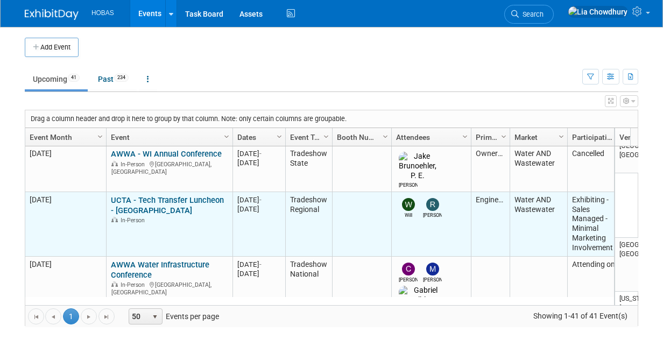
scroll to position [192, 0]
